Goal: Information Seeking & Learning: Check status

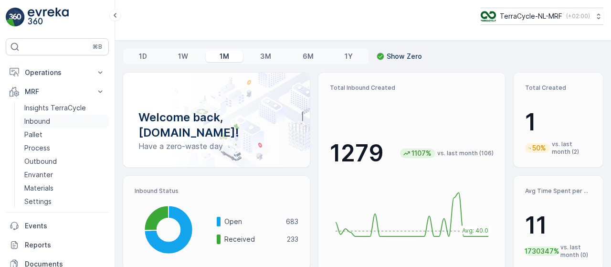
click at [47, 121] on p "Inbound" at bounding box center [37, 122] width 26 height 10
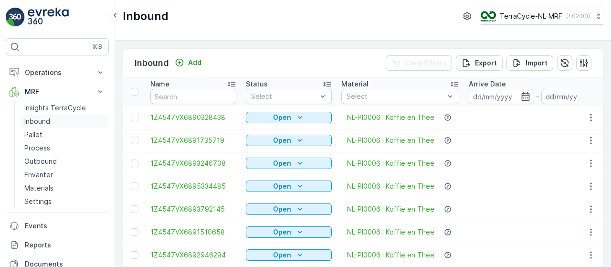
click at [55, 121] on link "Inbound" at bounding box center [65, 121] width 88 height 13
click at [493, 96] on input at bounding box center [501, 96] width 65 height 15
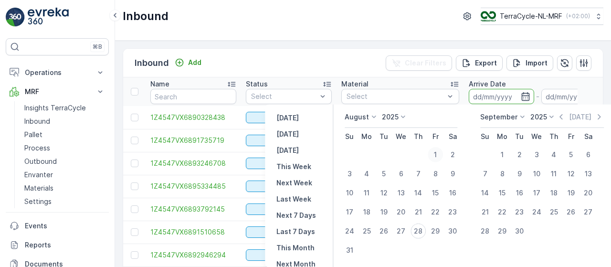
click at [433, 153] on div "1" at bounding box center [435, 154] width 15 height 15
type input "[DATE]"
click at [353, 251] on div "31" at bounding box center [349, 250] width 15 height 15
type input "[DATE]"
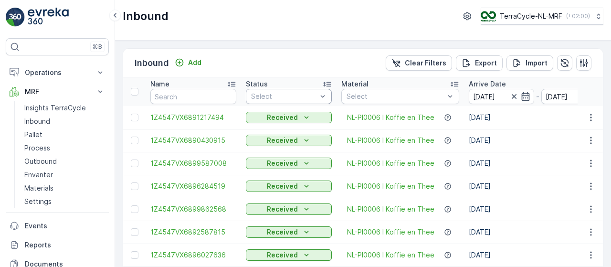
click at [316, 93] on div at bounding box center [284, 97] width 68 height 8
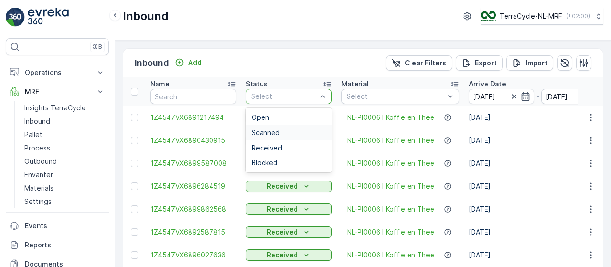
click at [300, 129] on div "Scanned" at bounding box center [289, 133] width 75 height 8
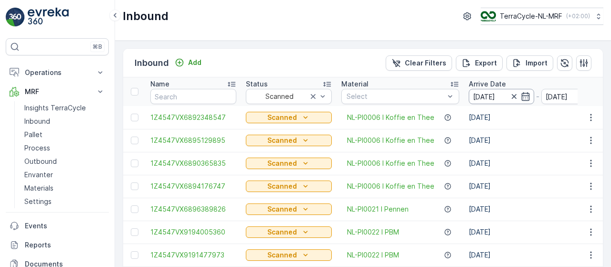
click at [486, 95] on input "[DATE]" at bounding box center [501, 96] width 65 height 15
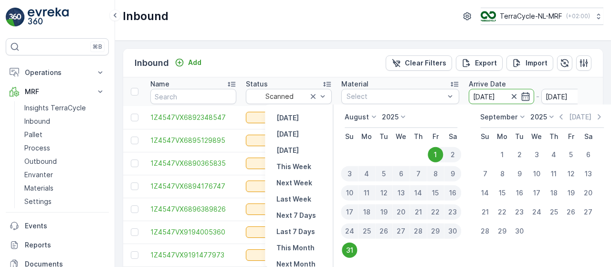
click at [386, 231] on div "26" at bounding box center [383, 231] width 17 height 15
type input "[DATE]"
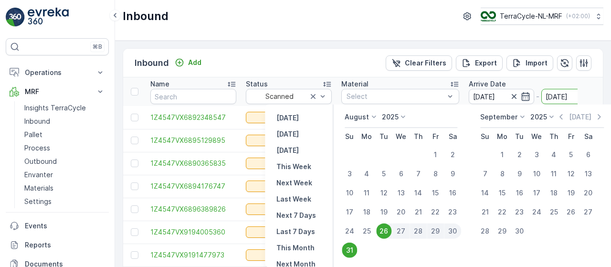
click at [418, 229] on div "28" at bounding box center [418, 231] width 17 height 15
type input "[DATE]"
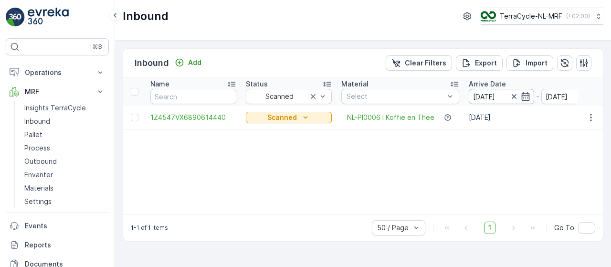
click at [493, 93] on input "[DATE]" at bounding box center [501, 96] width 65 height 15
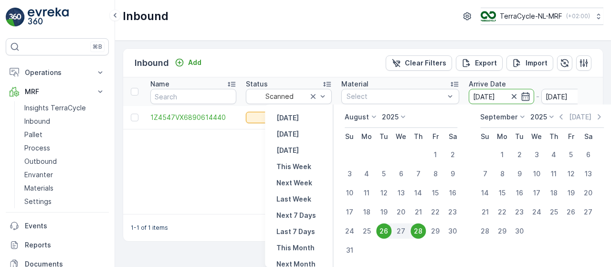
click at [253, 61] on div "Inbound Add Clear Filters Export Import" at bounding box center [363, 63] width 480 height 29
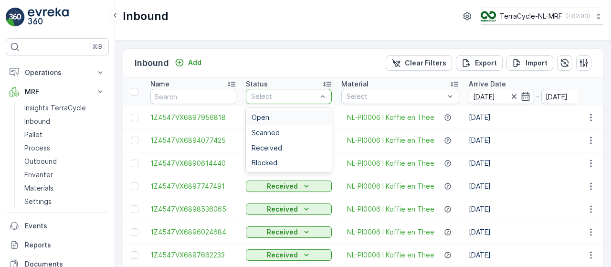
click at [364, 51] on div "Inbound Add Clear Filters Export Import" at bounding box center [363, 63] width 480 height 29
click at [285, 148] on div "Received" at bounding box center [289, 148] width 75 height 8
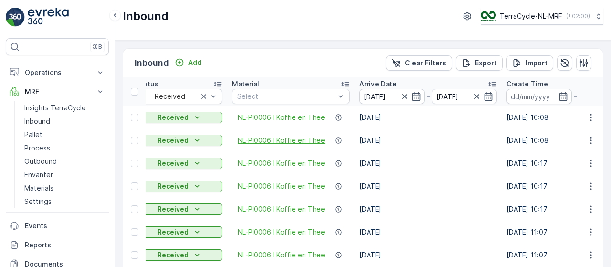
scroll to position [0, 109]
click at [371, 96] on input "[DATE]" at bounding box center [392, 96] width 65 height 15
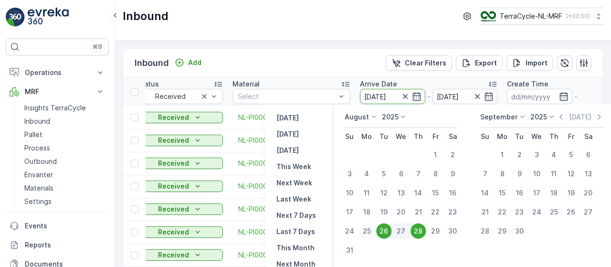
click at [369, 232] on div "25" at bounding box center [366, 231] width 15 height 15
type input "[DATE]"
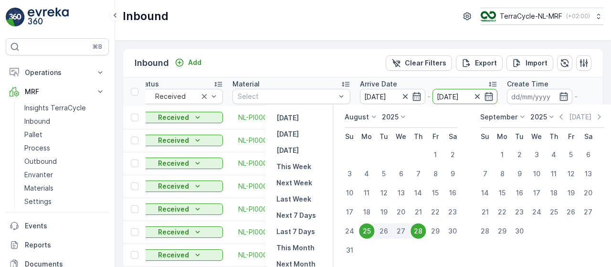
click at [379, 65] on div "Inbound Add Clear Filters Export Import" at bounding box center [363, 63] width 480 height 29
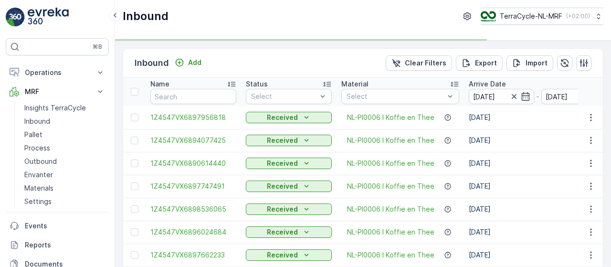
click at [482, 95] on input "[DATE]" at bounding box center [501, 96] width 65 height 15
click at [489, 93] on input "[DATE]" at bounding box center [501, 96] width 65 height 15
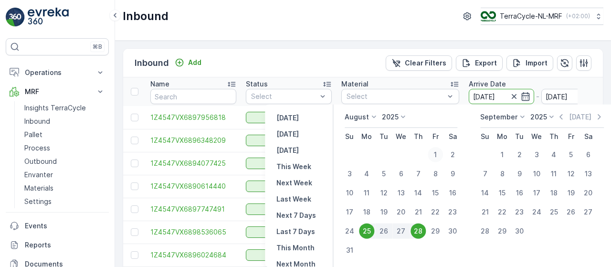
click at [436, 152] on div "1" at bounding box center [435, 154] width 15 height 15
type input "[DATE]"
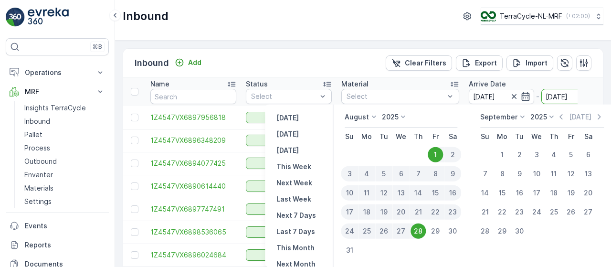
click at [416, 227] on div "28" at bounding box center [418, 231] width 15 height 15
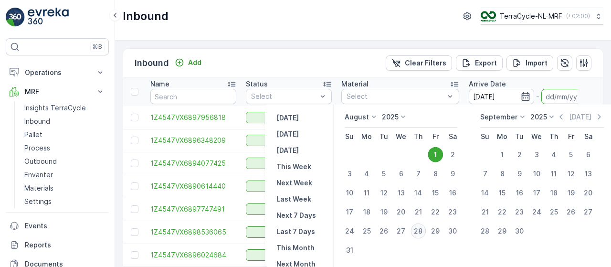
click at [416, 227] on div "28" at bounding box center [418, 231] width 15 height 15
type input "[DATE]"
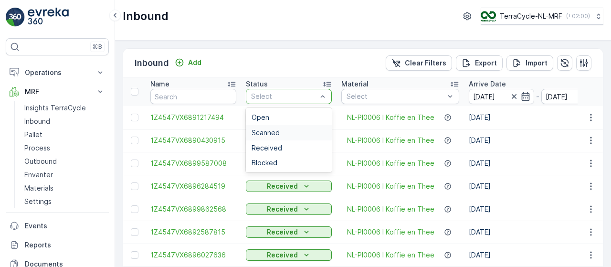
click at [289, 135] on div "Scanned" at bounding box center [289, 133] width 75 height 8
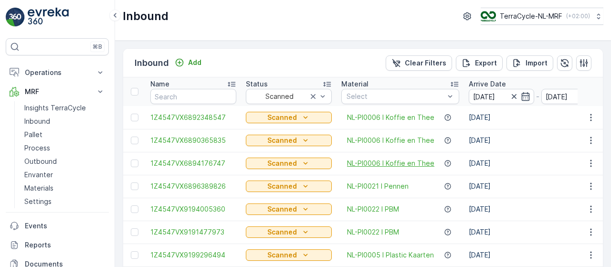
scroll to position [39, 0]
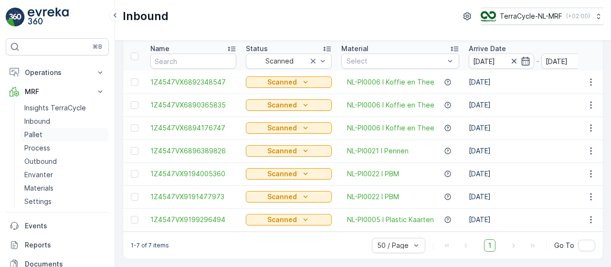
click at [49, 134] on link "Pallet" at bounding box center [65, 134] width 88 height 13
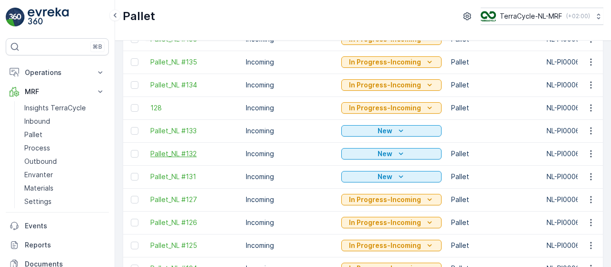
scroll to position [262, 0]
click at [188, 173] on span "Pallet_NL #131" at bounding box center [193, 176] width 86 height 10
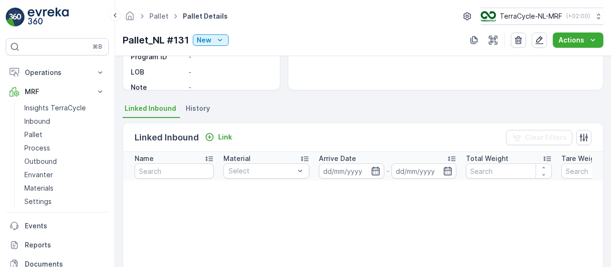
scroll to position [165, 0]
click at [197, 108] on span "History" at bounding box center [198, 108] width 24 height 10
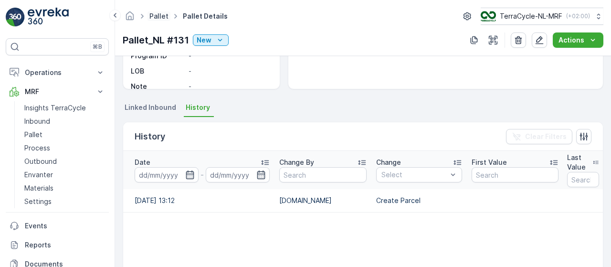
click at [159, 17] on link "Pallet" at bounding box center [159, 16] width 19 height 8
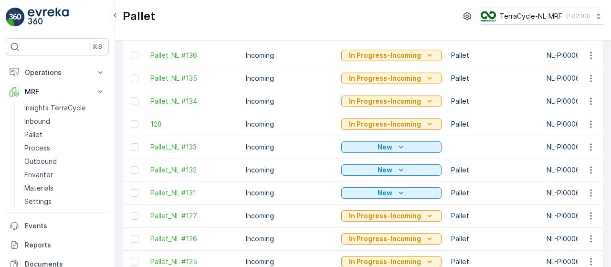
scroll to position [248, 0]
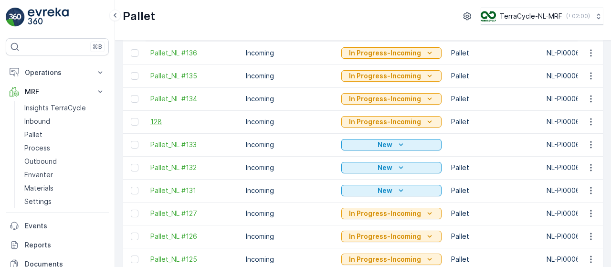
click at [156, 121] on span "128" at bounding box center [193, 122] width 86 height 10
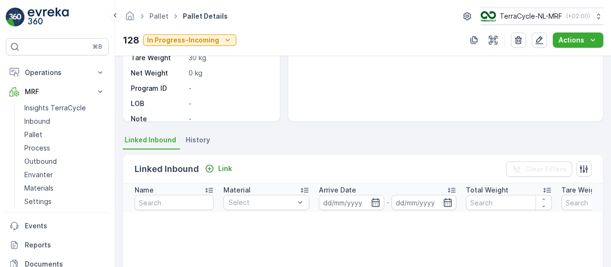
scroll to position [132, 0]
click at [190, 139] on span "History" at bounding box center [198, 141] width 24 height 10
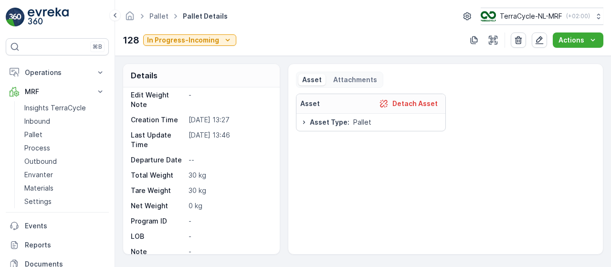
scroll to position [163, 0]
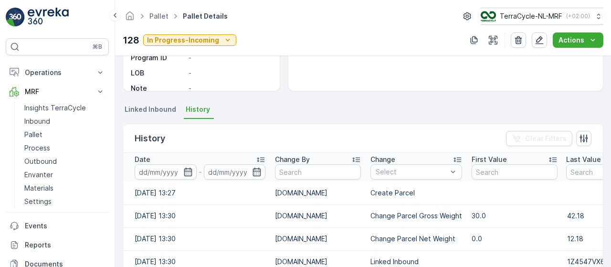
click at [151, 107] on span "Linked Inbound" at bounding box center [151, 110] width 52 height 10
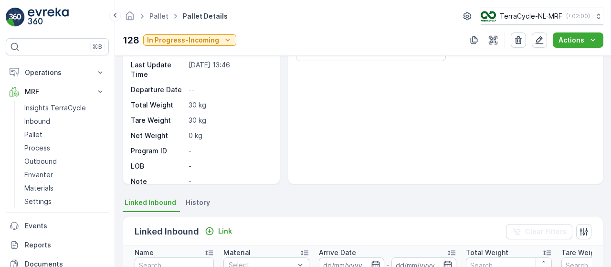
scroll to position [0, 0]
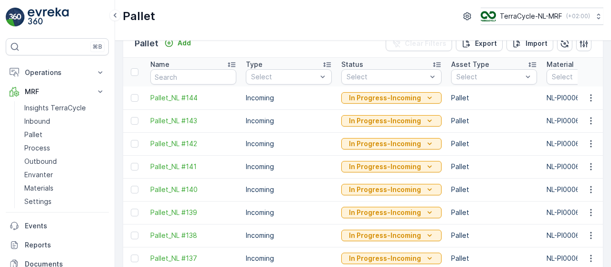
scroll to position [21, 0]
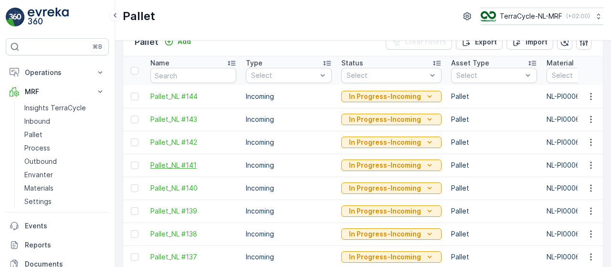
click at [187, 166] on span "Pallet_NL #141" at bounding box center [193, 165] width 86 height 10
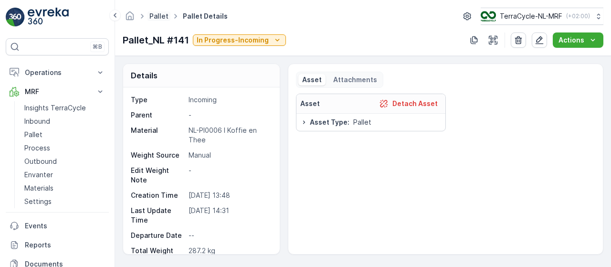
click at [161, 16] on link "Pallet" at bounding box center [159, 16] width 19 height 8
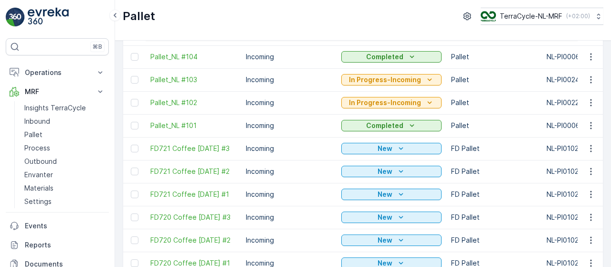
scroll to position [864, 0]
